Goal: Task Accomplishment & Management: Use online tool/utility

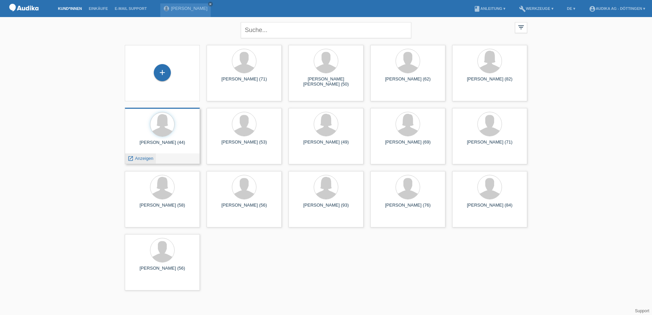
click at [145, 156] on span "Anzeigen" at bounding box center [144, 158] width 18 height 5
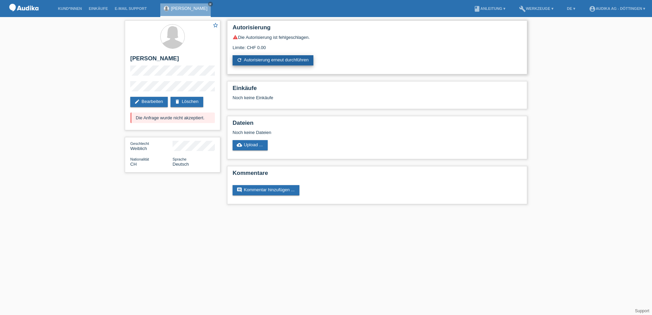
click at [268, 60] on link "refresh Autorisierung erneut durchführen" at bounding box center [273, 60] width 81 height 10
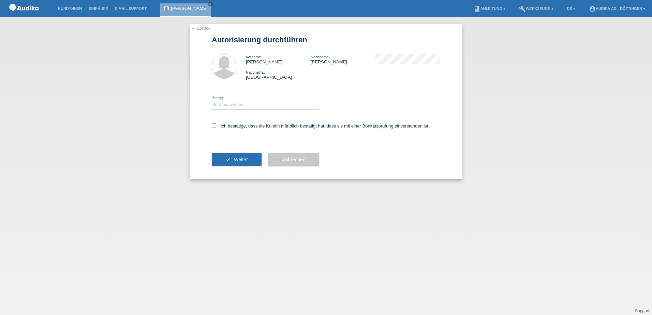
click at [219, 105] on select "Bitte auswählen CHF 1.00 - CHF 499.00 CHF 500.00 - CHF 1'999.00 CHF 2'000.00 - …" at bounding box center [265, 105] width 107 height 8
select select "3"
click at [212, 101] on select "Bitte auswählen CHF 1.00 - CHF 499.00 CHF 500.00 - CHF 1'999.00 CHF 2'000.00 - …" at bounding box center [265, 105] width 107 height 8
click at [213, 127] on icon at bounding box center [214, 125] width 4 height 4
click at [213, 127] on input "Ich bestätige, dass die Kundin mündlich bestätigt hat, dass sie mit einer Bonit…" at bounding box center [214, 125] width 4 height 4
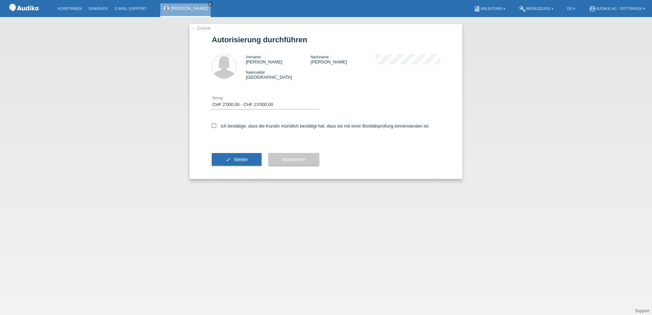
checkbox input "true"
click at [235, 160] on span "Weiter" at bounding box center [241, 159] width 14 height 5
